Goal: Check status

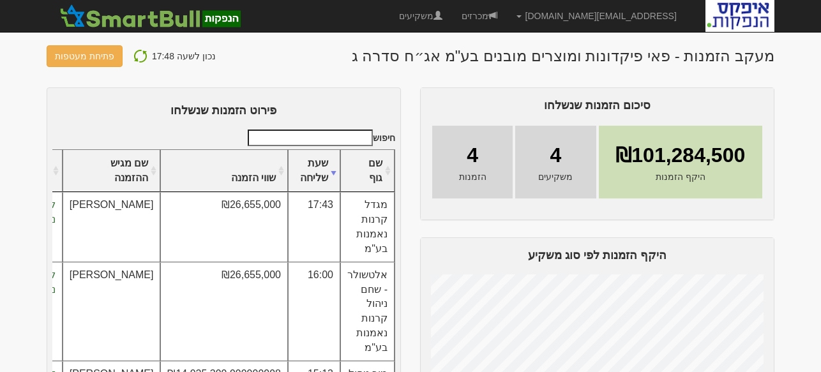
click at [134, 56] on img at bounding box center [140, 56] width 15 height 15
click at [70, 55] on link "ניתוח ביקושים" at bounding box center [81, 56] width 69 height 22
